Goal: Communication & Community: Answer question/provide support

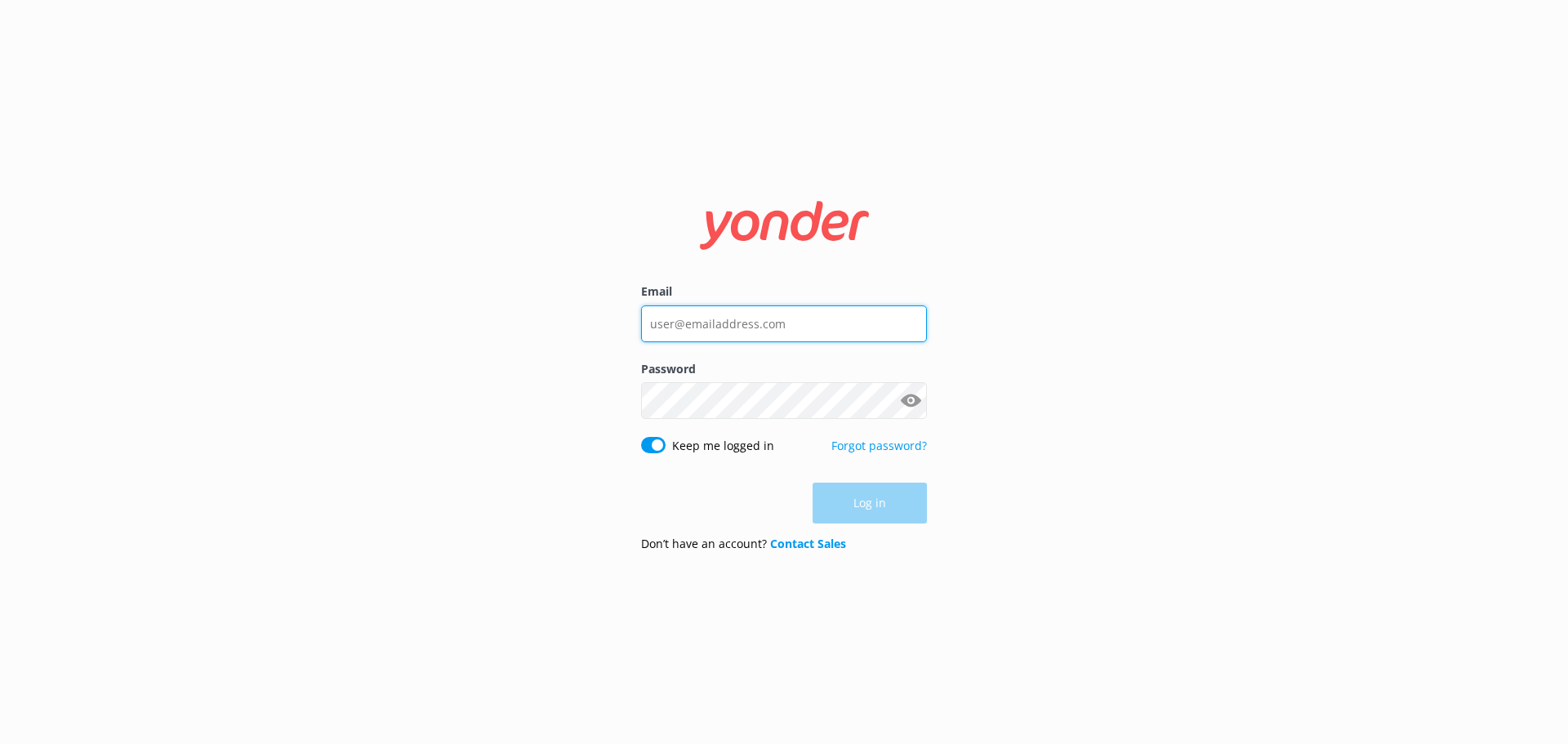
type input "info@glenorchyair.co.nz"
click at [875, 500] on div "Log in" at bounding box center [784, 503] width 286 height 41
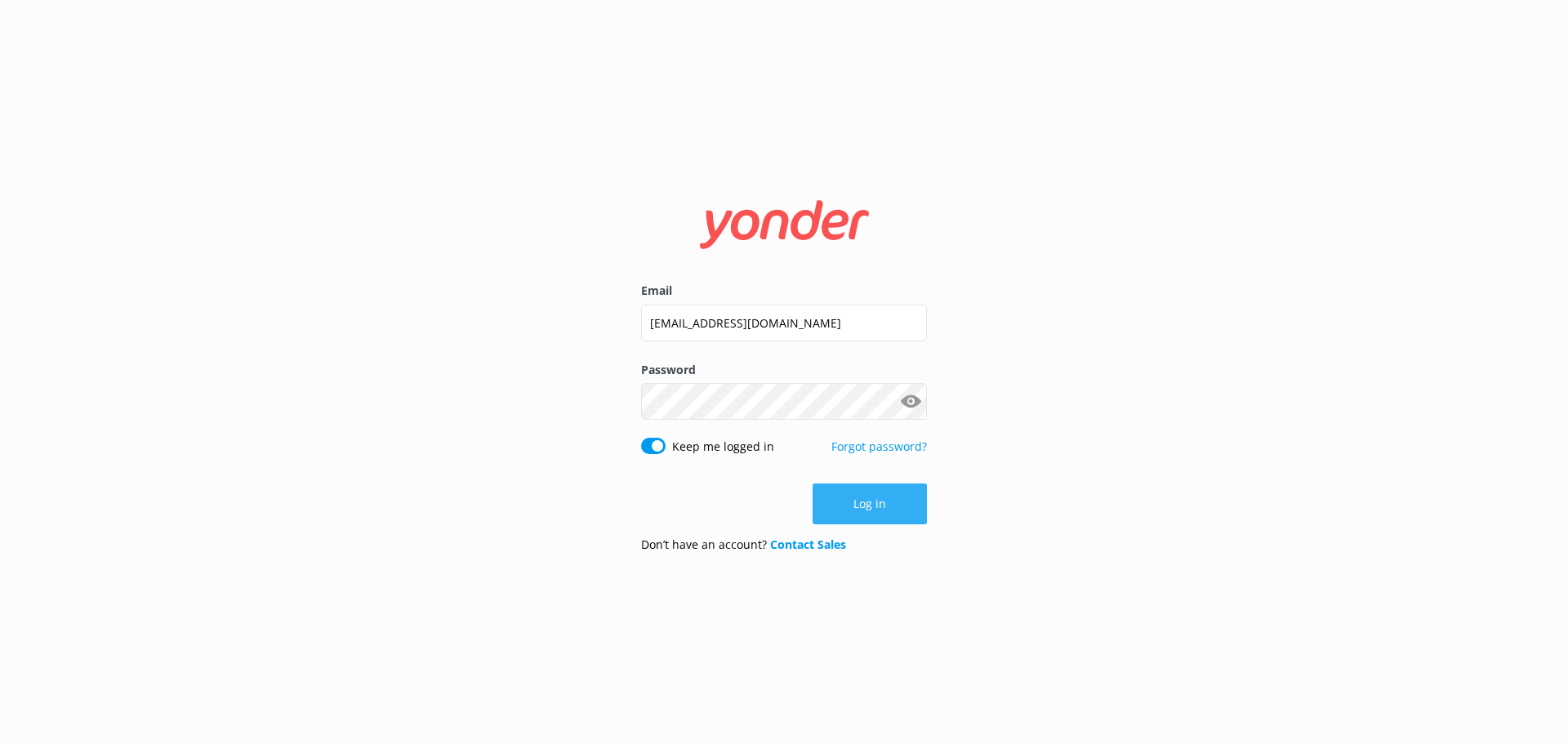
click at [871, 504] on button "Log in" at bounding box center [869, 504] width 114 height 41
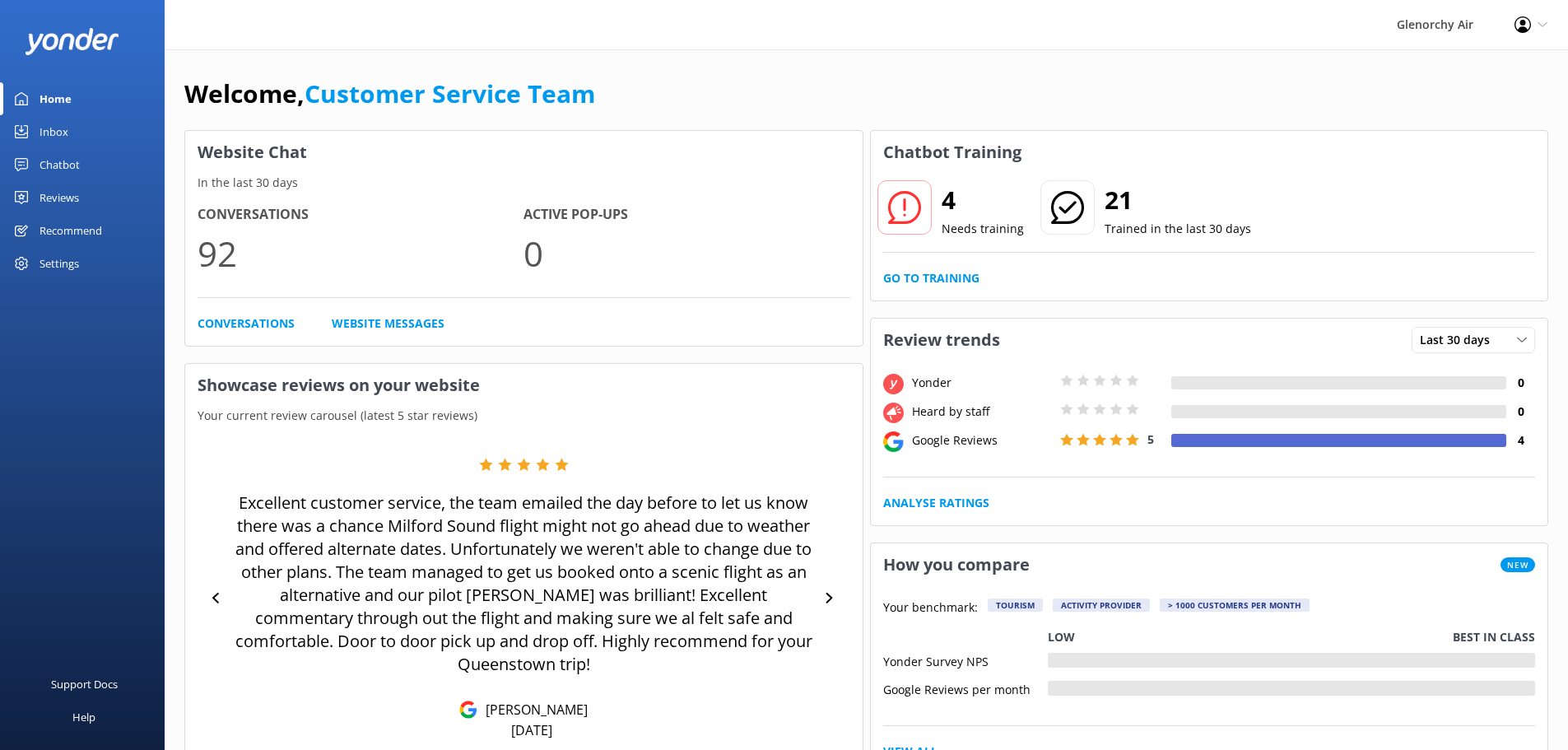
click at [52, 123] on div "Inbox" at bounding box center [54, 131] width 29 height 33
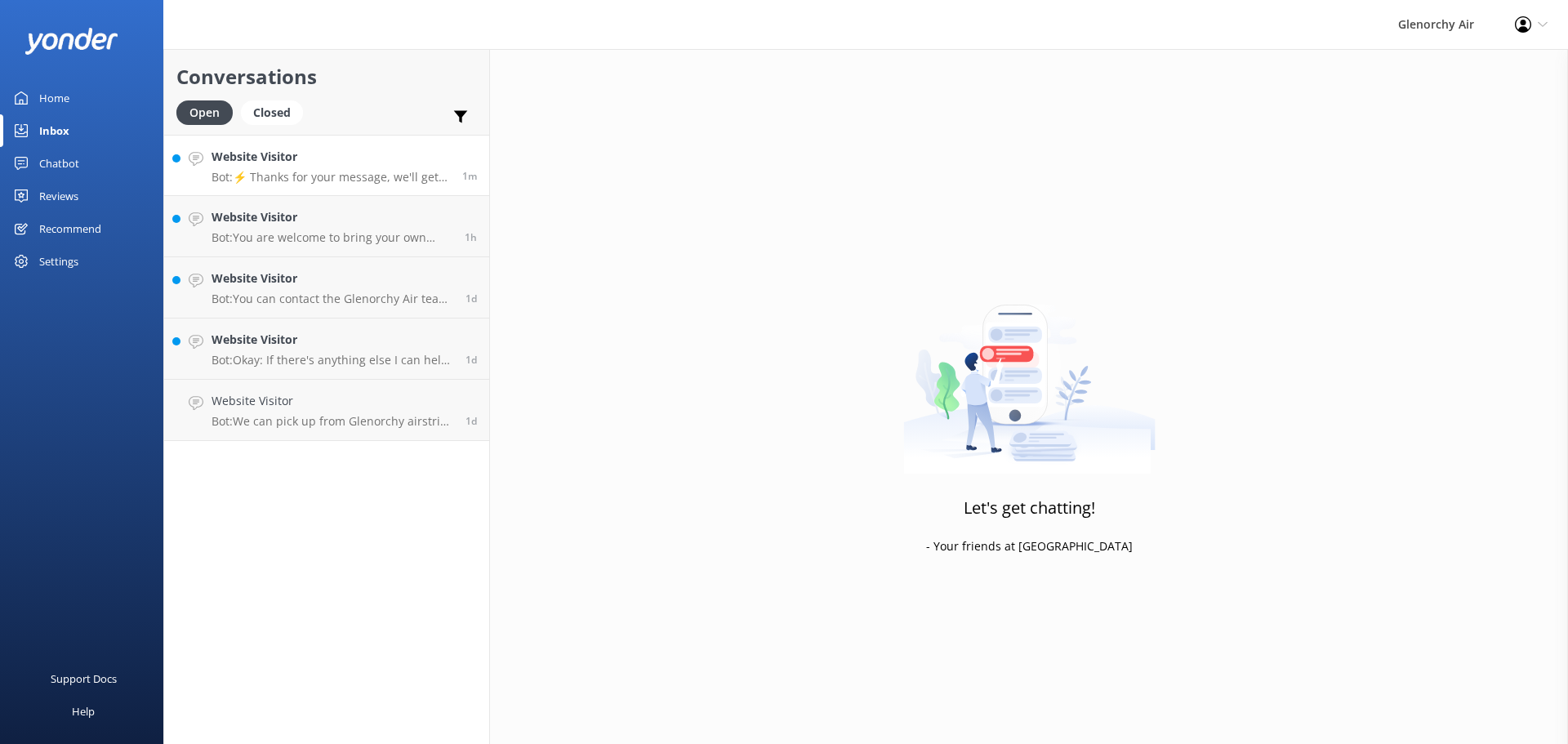
click at [254, 150] on h4 "Website Visitor" at bounding box center [331, 157] width 239 height 18
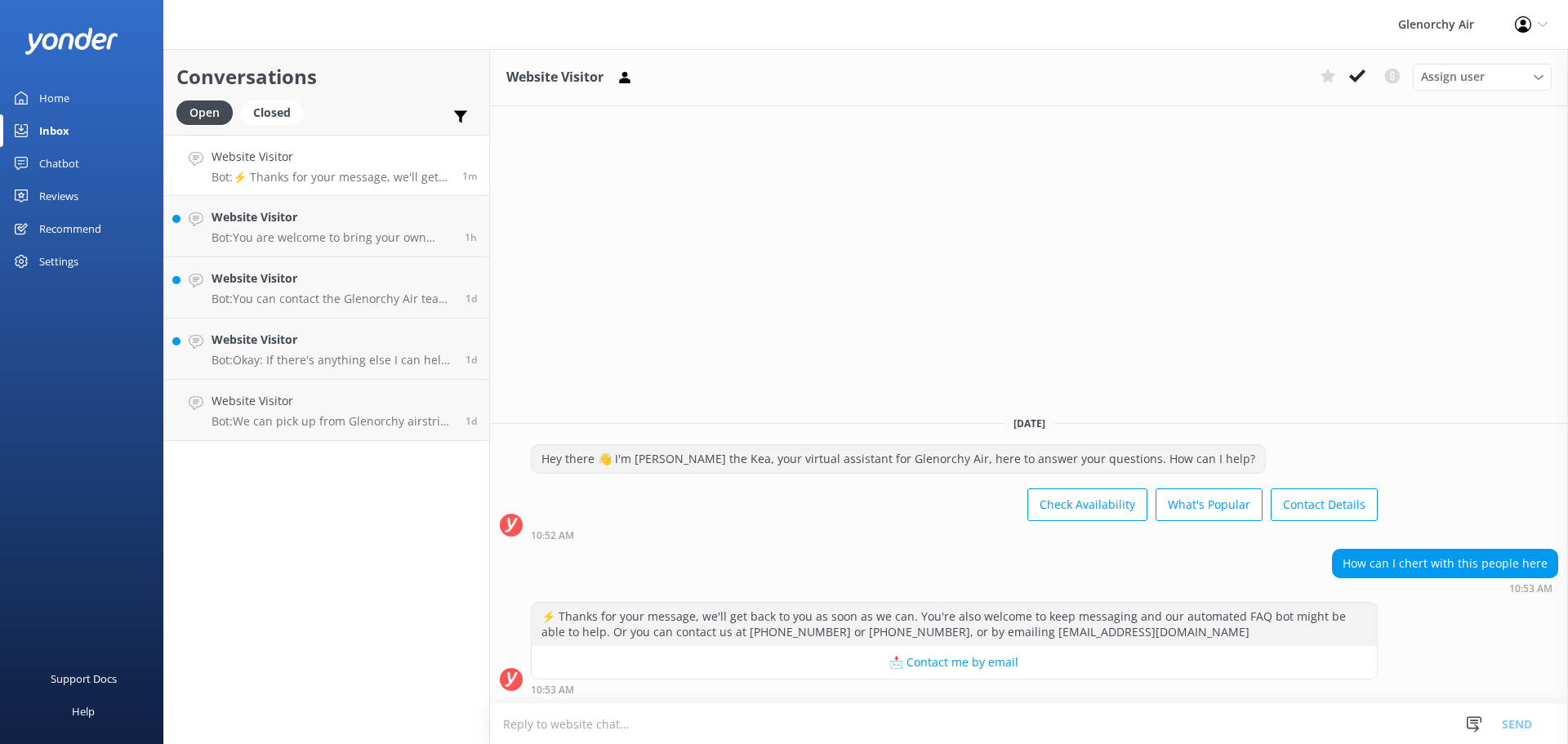
click at [951, 717] on textarea at bounding box center [1029, 725] width 1078 height 40
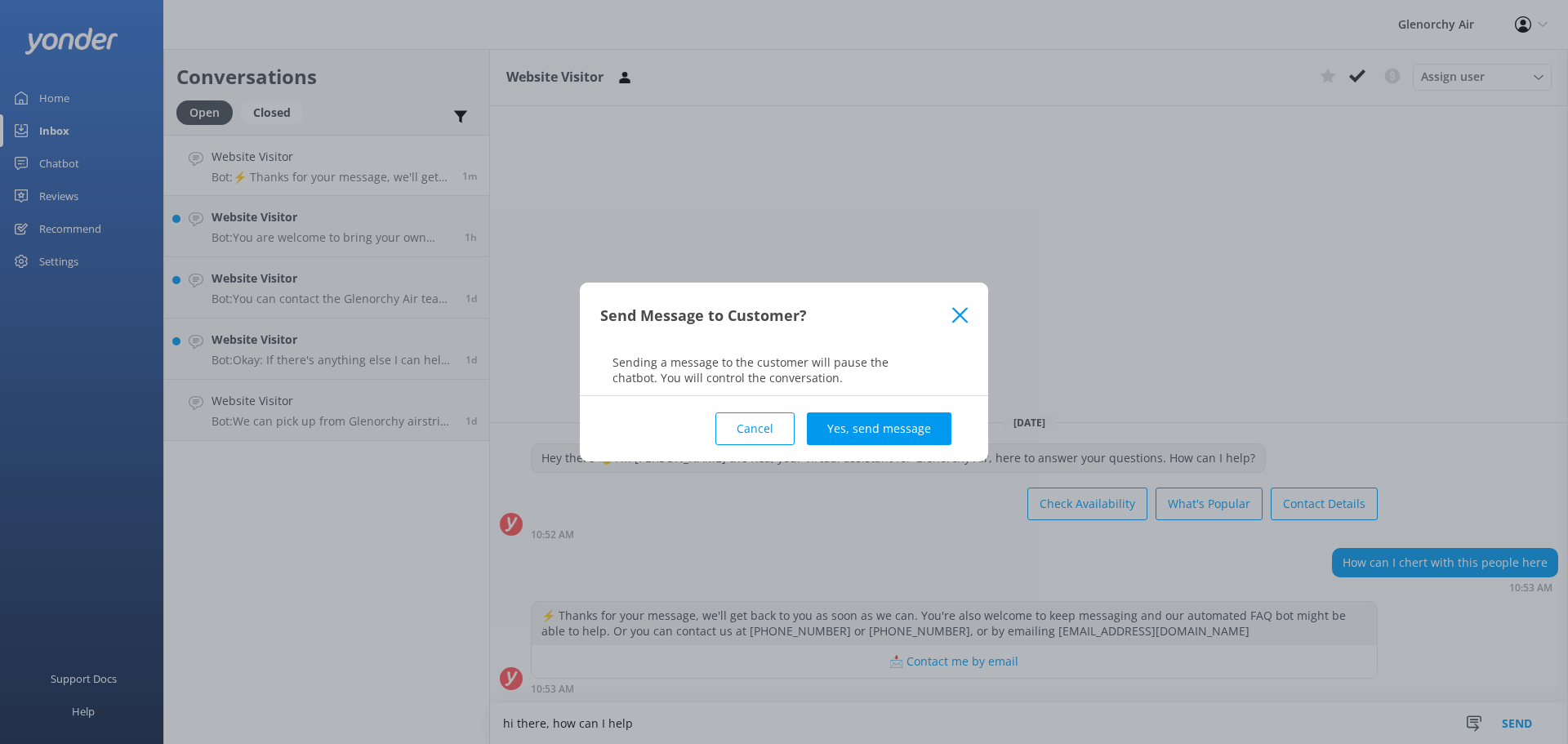
type textarea "hi there, how can I help"
click at [876, 411] on div "Cancel Yes, send message" at bounding box center [783, 429] width 367 height 65
click at [876, 421] on button "Yes, send message" at bounding box center [879, 428] width 145 height 32
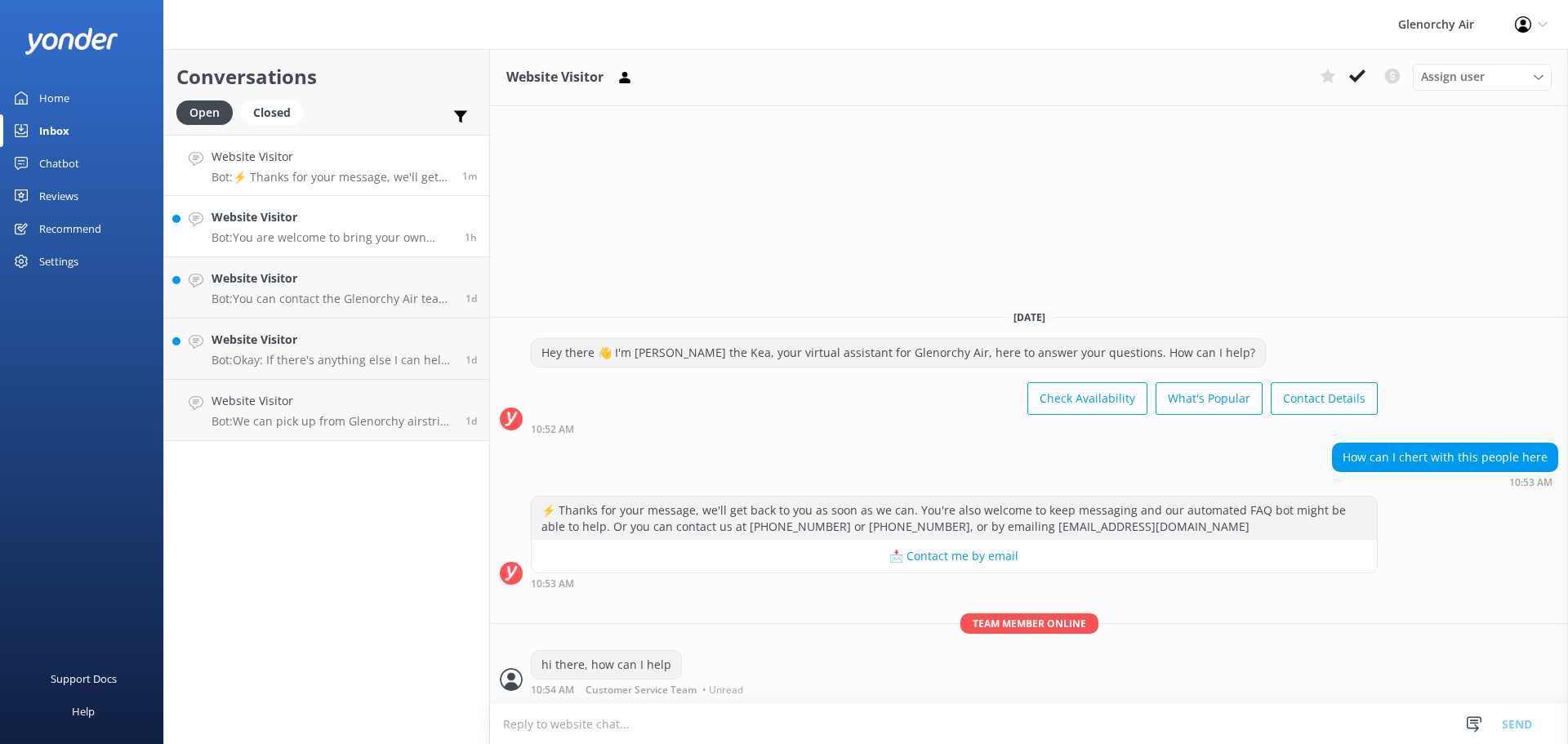
click at [374, 232] on p "Bot: You are welcome to bring your own food and drink on any of our experiences…" at bounding box center [331, 238] width 241 height 15
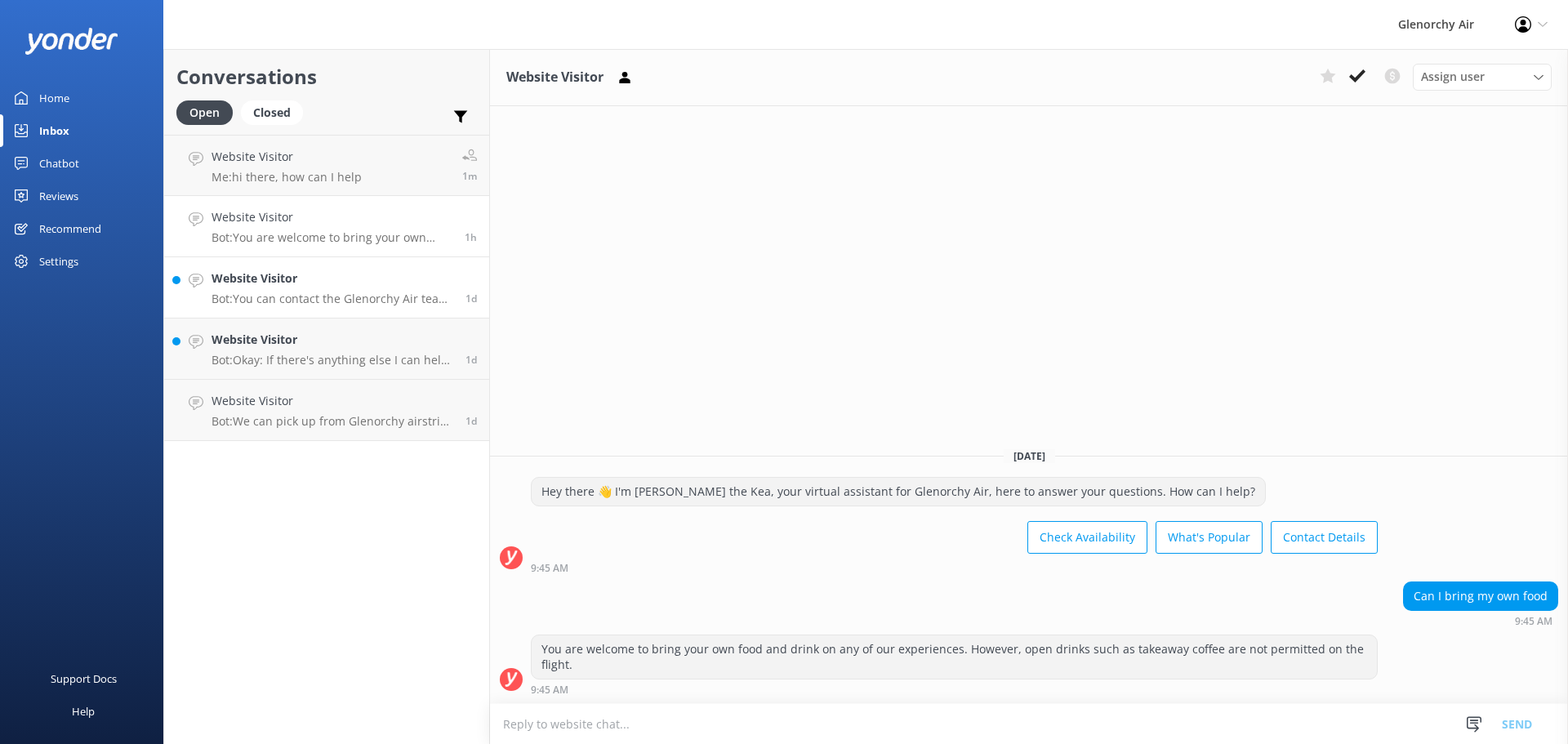
click at [382, 291] on p "Bot: You can contact the Glenorchy Air team at 0800 676 264 or +64 3 442 2207, …" at bounding box center [332, 298] width 242 height 15
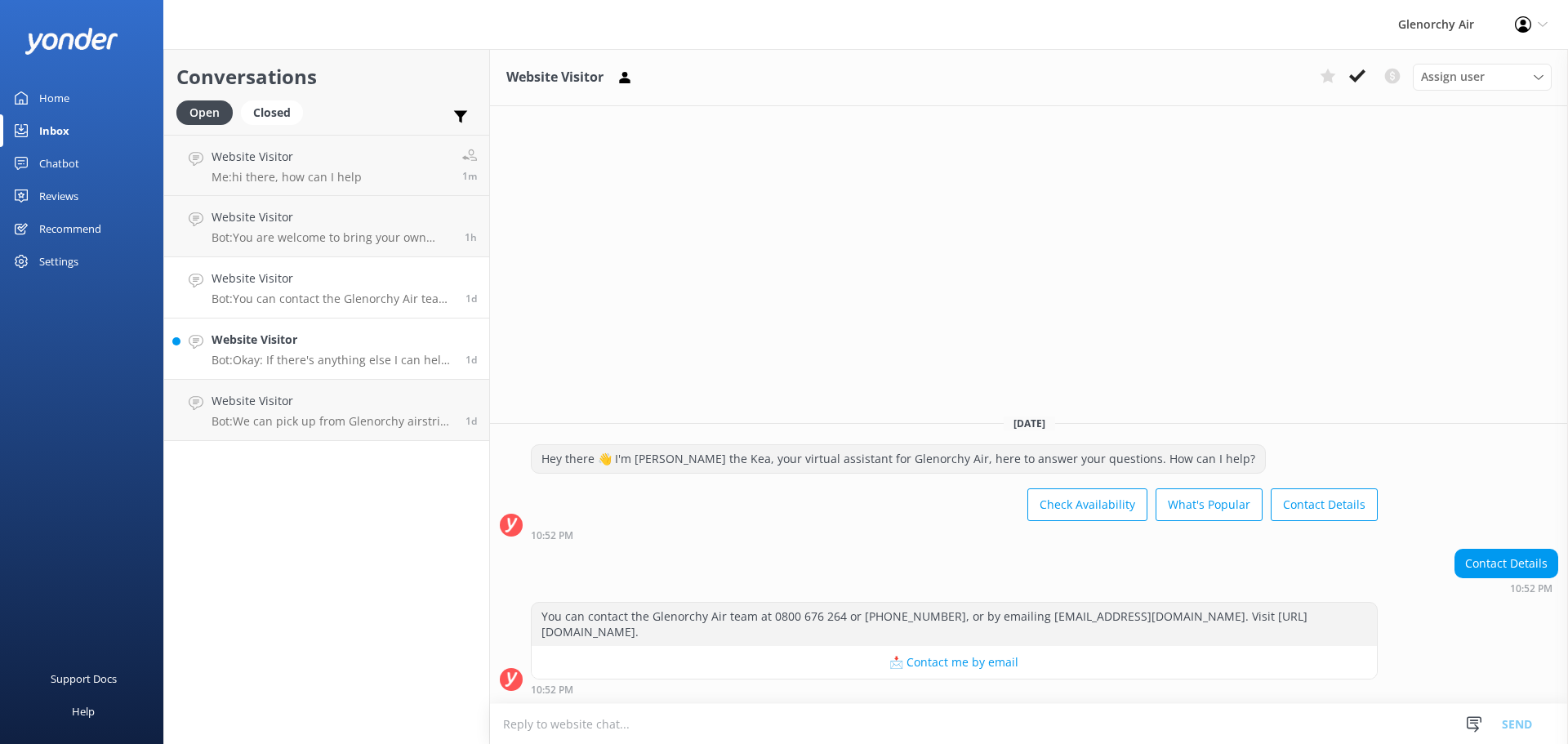
click at [377, 363] on p "Bot: Okay: If there's anything else I can help with, let me know!" at bounding box center [332, 360] width 242 height 15
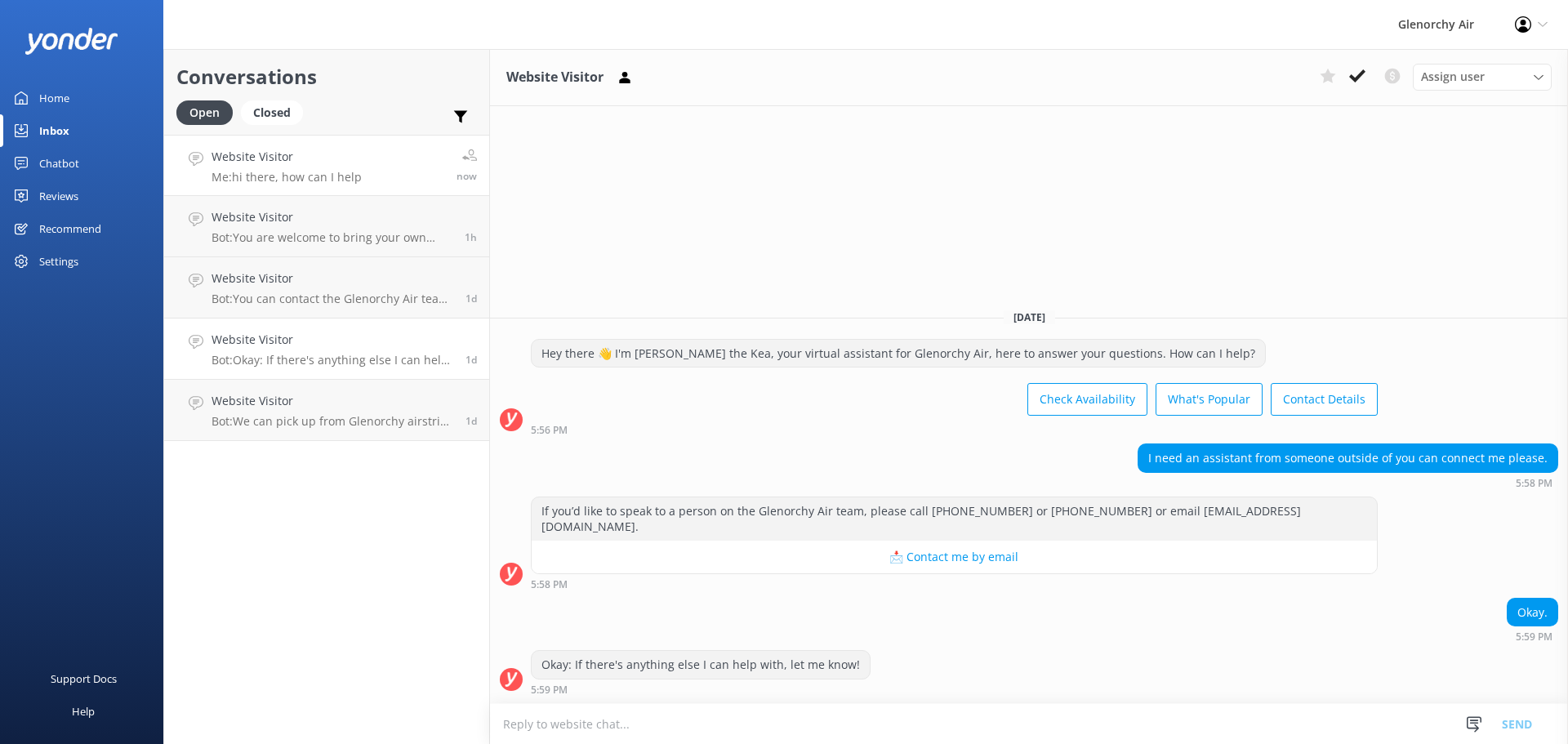
click at [360, 184] on link "Website Visitor Me: hi there, how can I help now" at bounding box center [326, 166] width 325 height 61
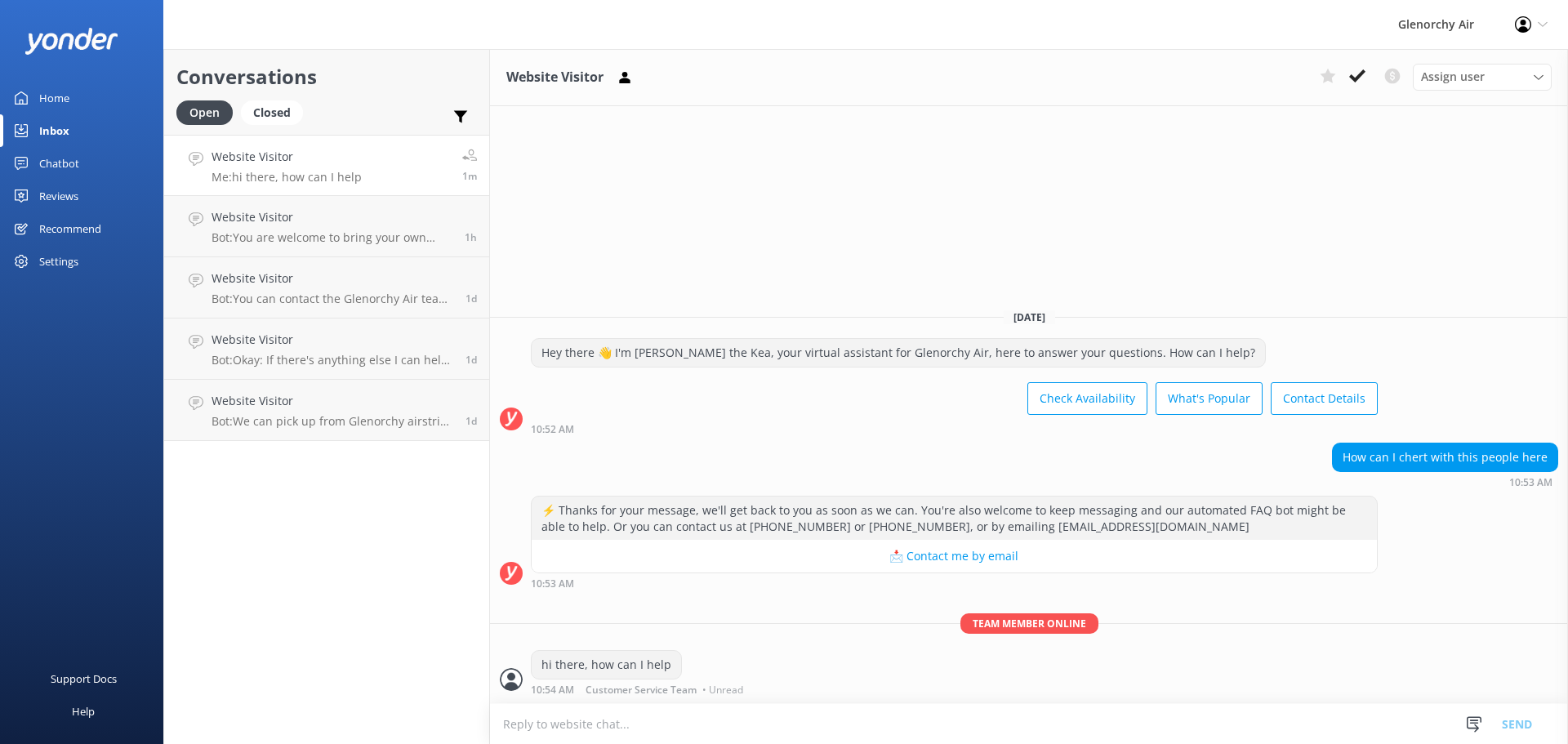
click at [654, 449] on div "How can I chert with this people here 10:53 AM" at bounding box center [1029, 465] width 1078 height 45
